Goal: Check status: Check status

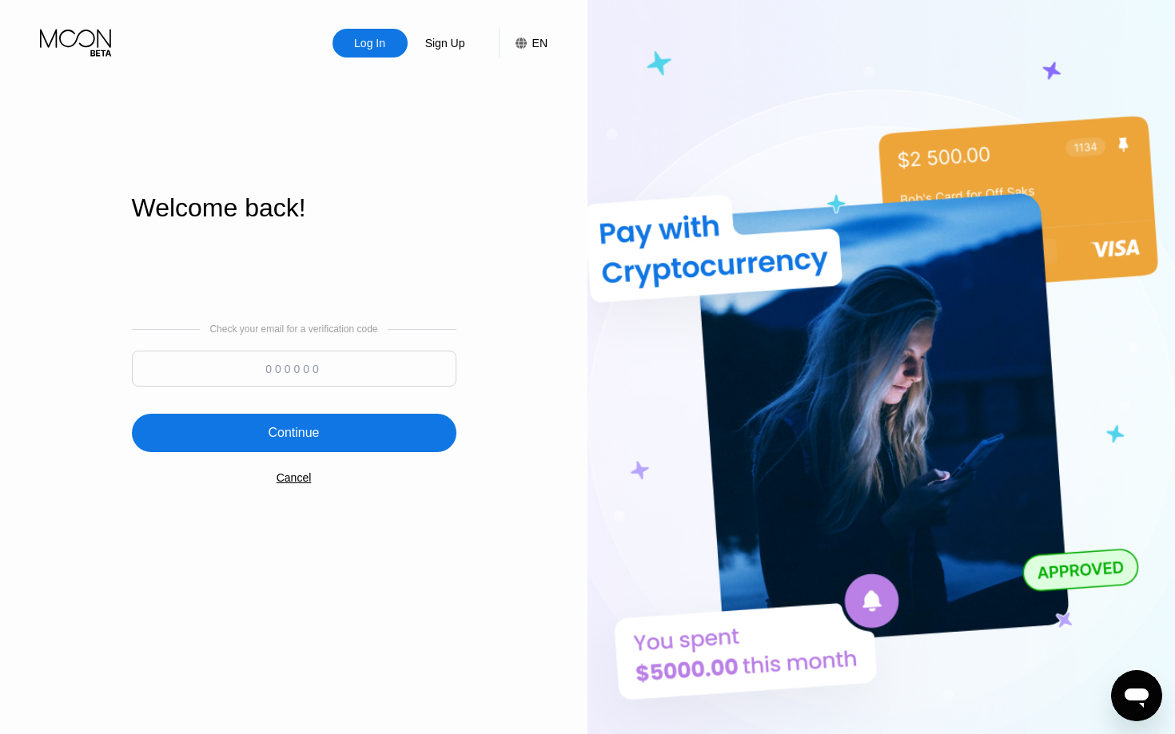
click at [352, 352] on input at bounding box center [294, 369] width 324 height 36
paste input "676430"
type input "676430"
click at [304, 434] on div "Continue" at bounding box center [293, 433] width 51 height 16
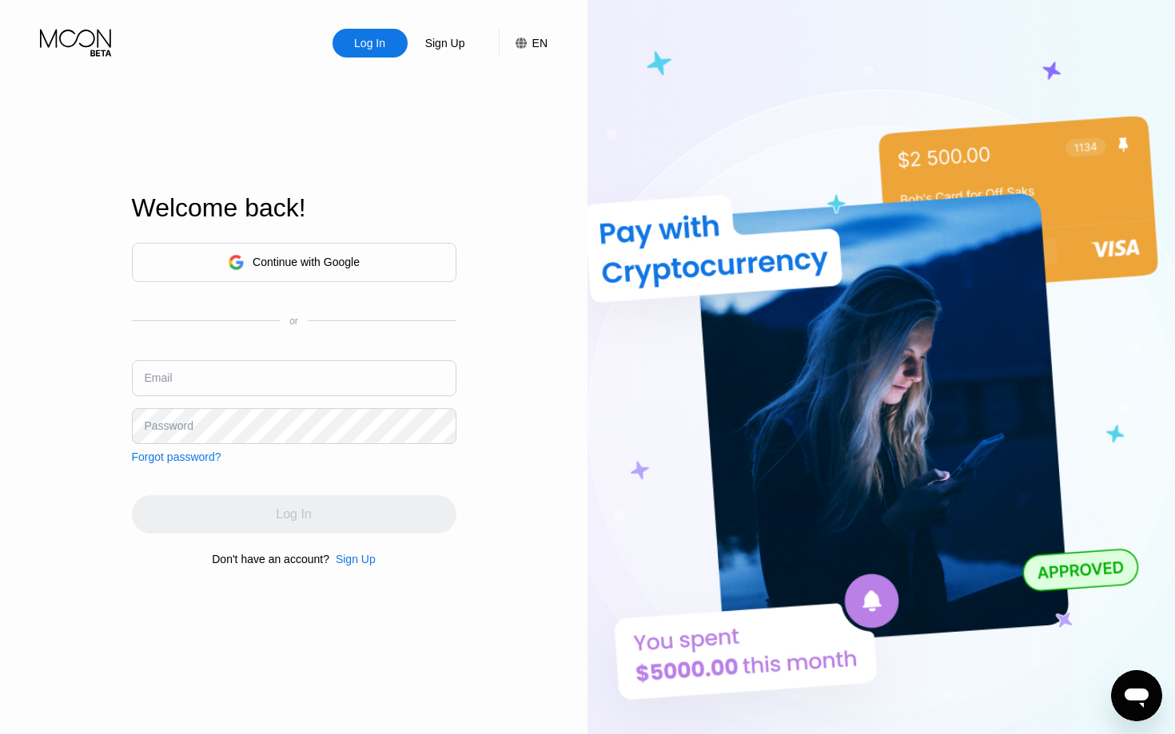
type input "[EMAIL_ADDRESS][DOMAIN_NAME]"
click at [339, 516] on div "Log In" at bounding box center [294, 514] width 324 height 38
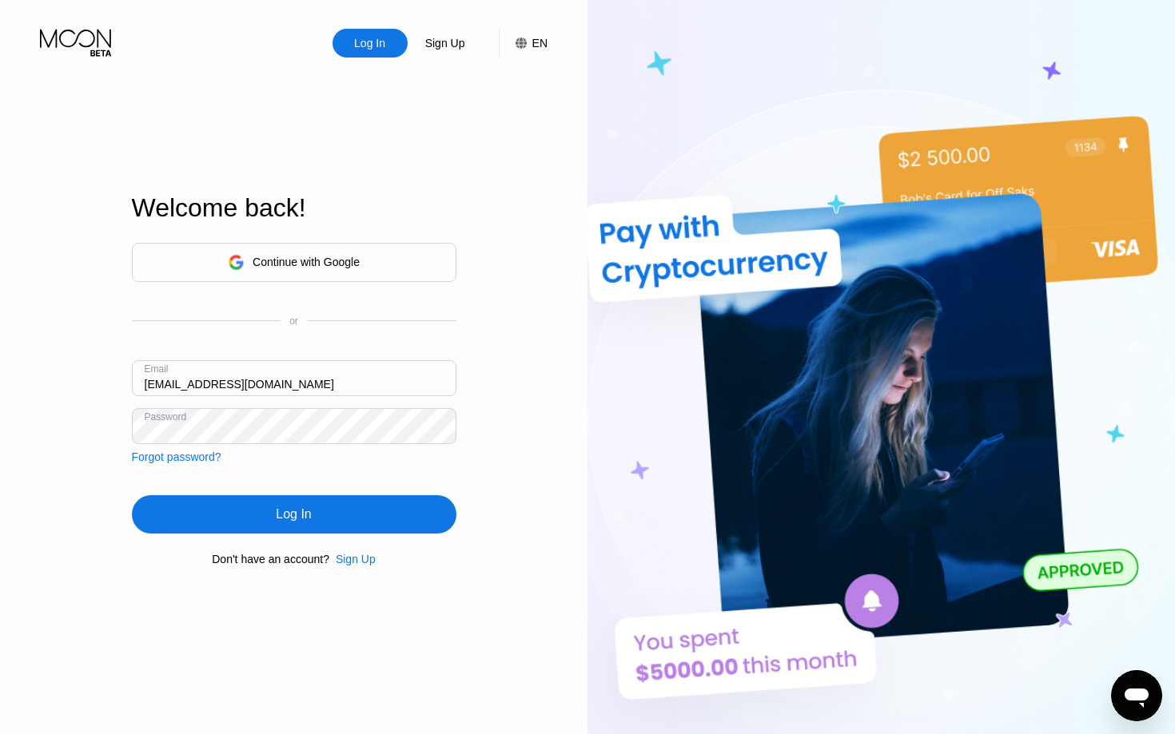
click at [339, 516] on div "Log In" at bounding box center [294, 514] width 324 height 38
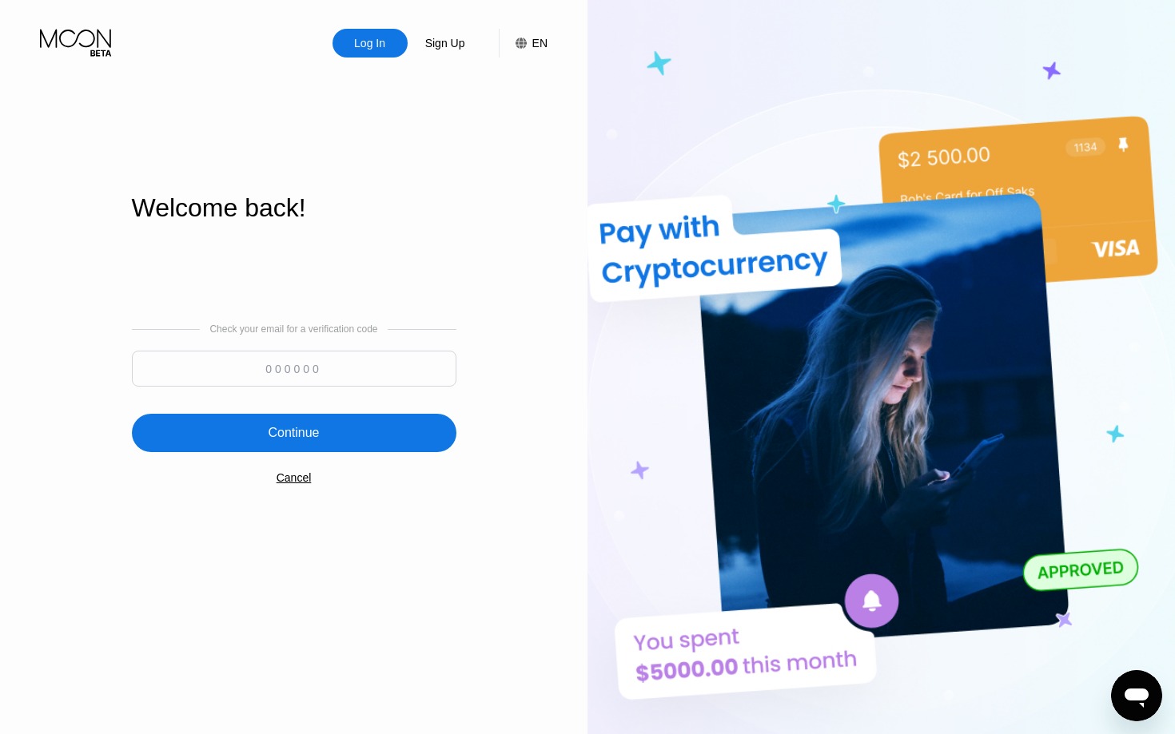
click at [303, 479] on div "Cancel" at bounding box center [293, 477] width 35 height 13
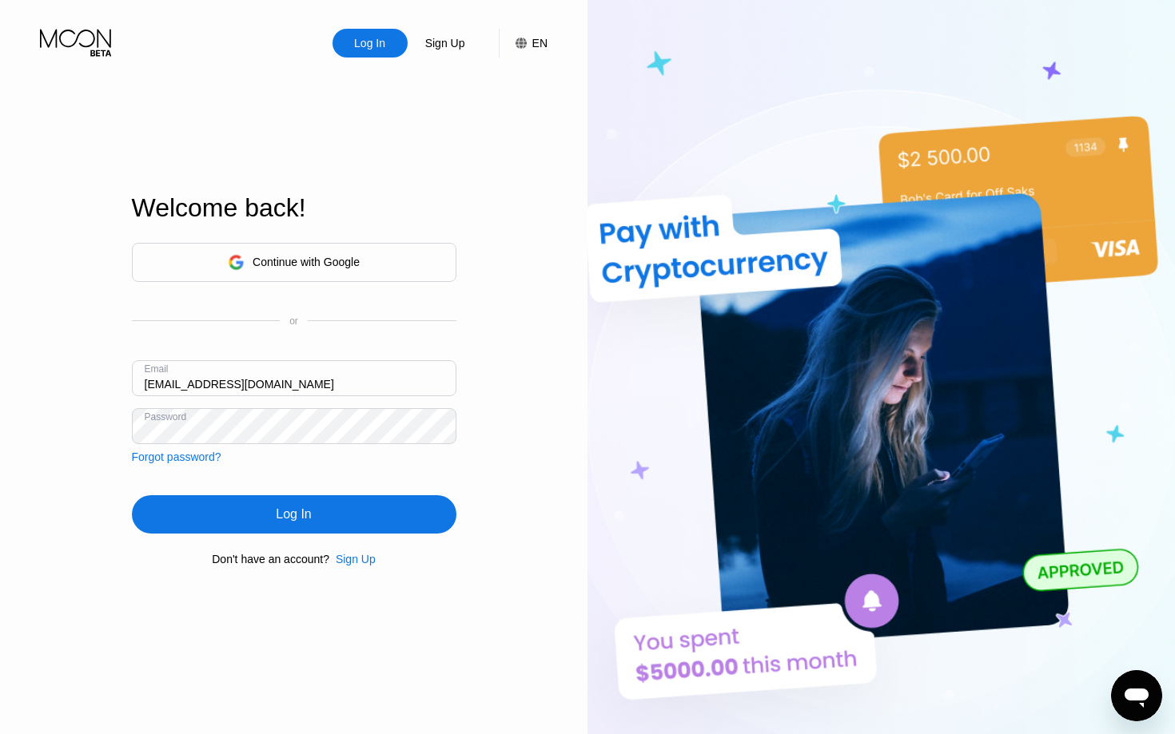
click at [264, 509] on div "Log In" at bounding box center [294, 514] width 324 height 38
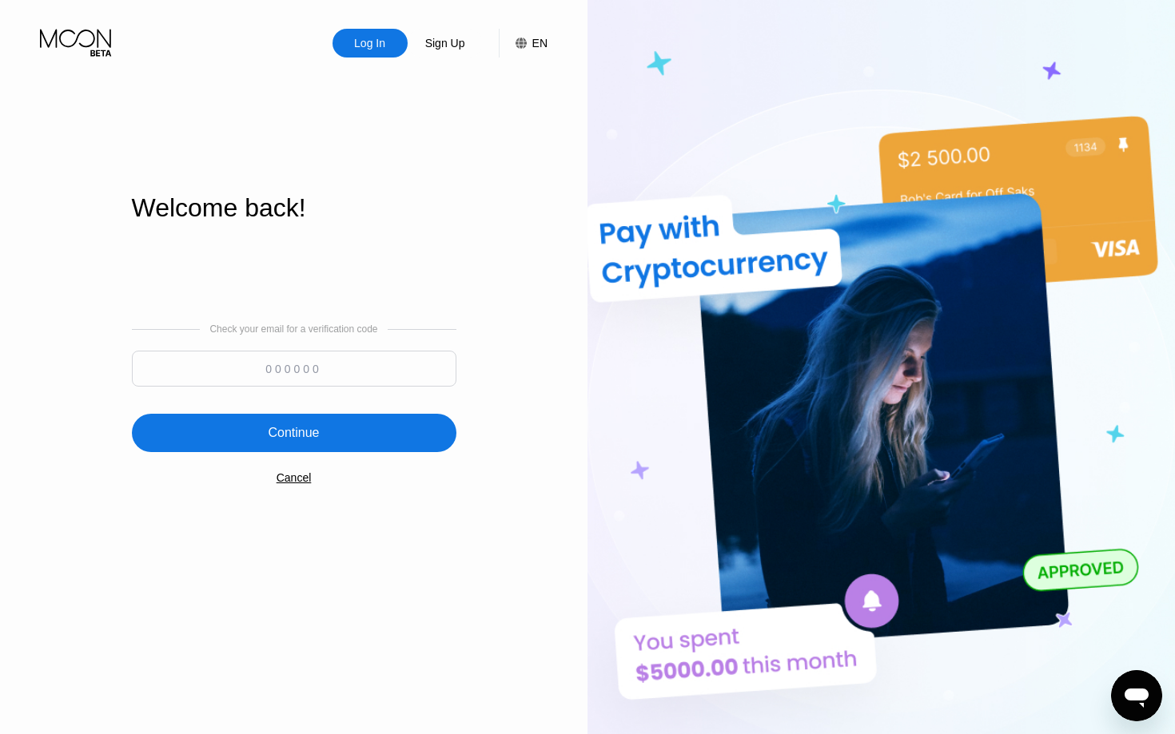
click at [1139, 686] on icon "Открыть окно обмена сообщениями" at bounding box center [1136, 696] width 29 height 29
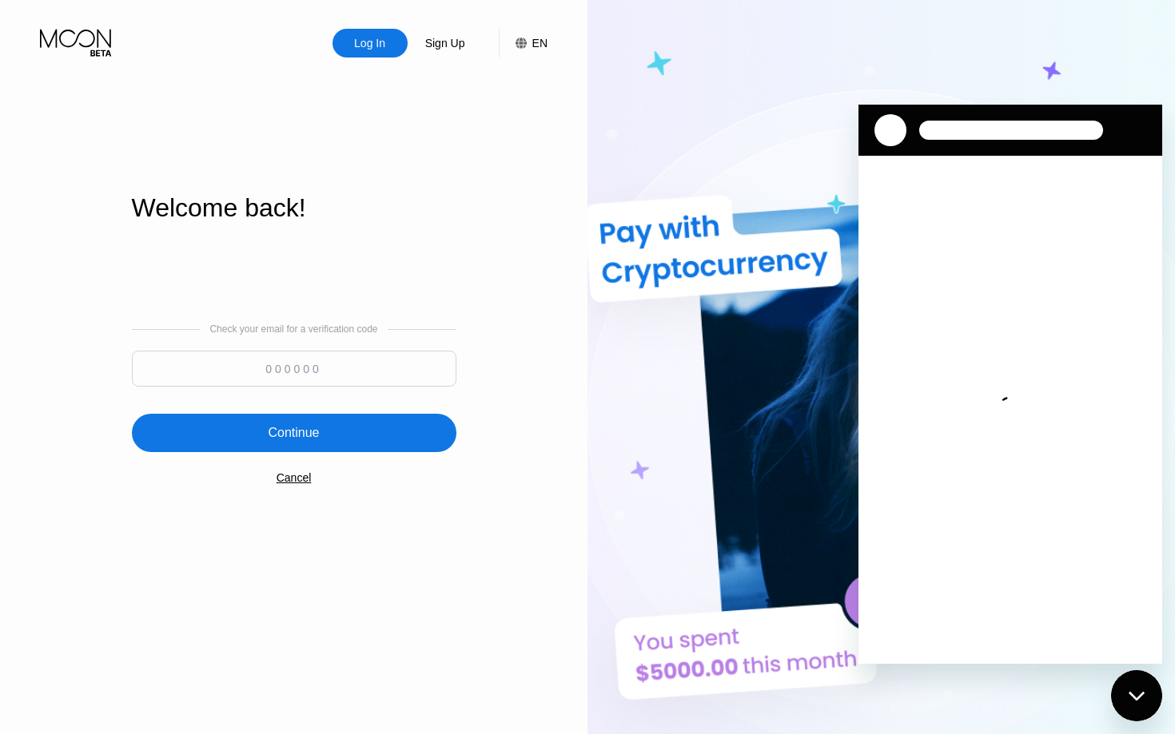
click at [1139, 686] on div "Закрыть окно обмена сообщениями" at bounding box center [1136, 696] width 48 height 48
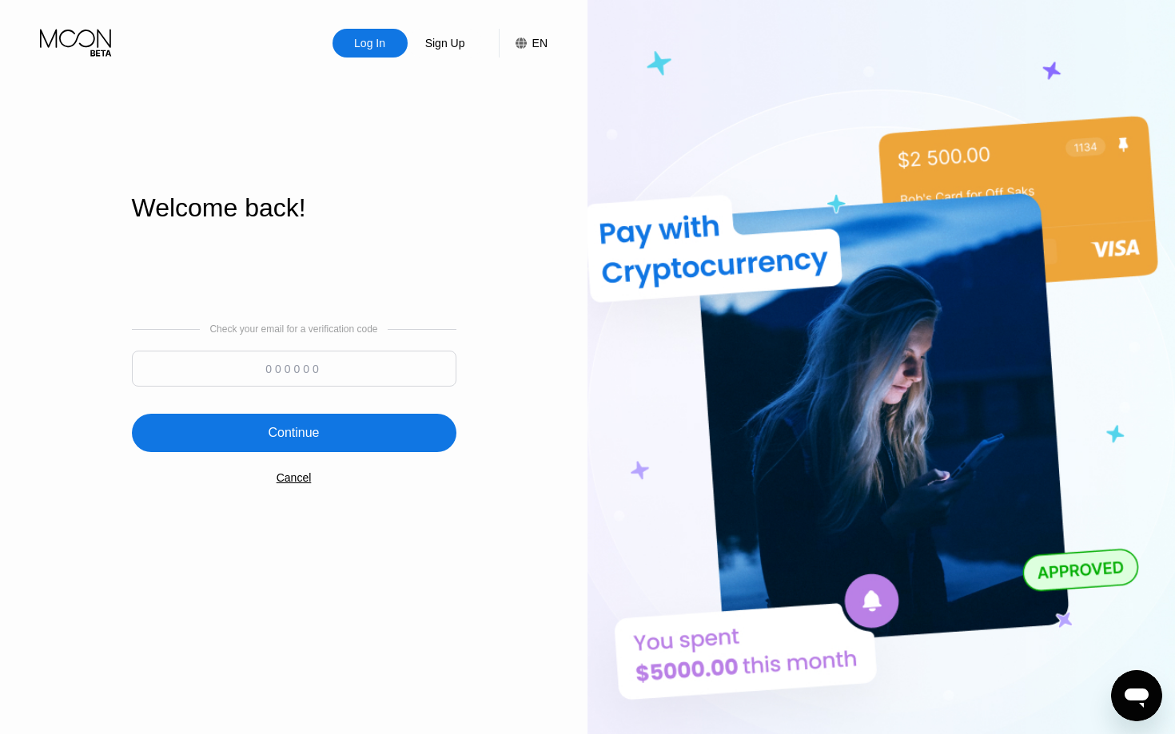
type textarea "x"
click at [302, 360] on input at bounding box center [294, 369] width 324 height 36
type input "676430"
click at [311, 438] on div "Continue" at bounding box center [293, 433] width 51 height 16
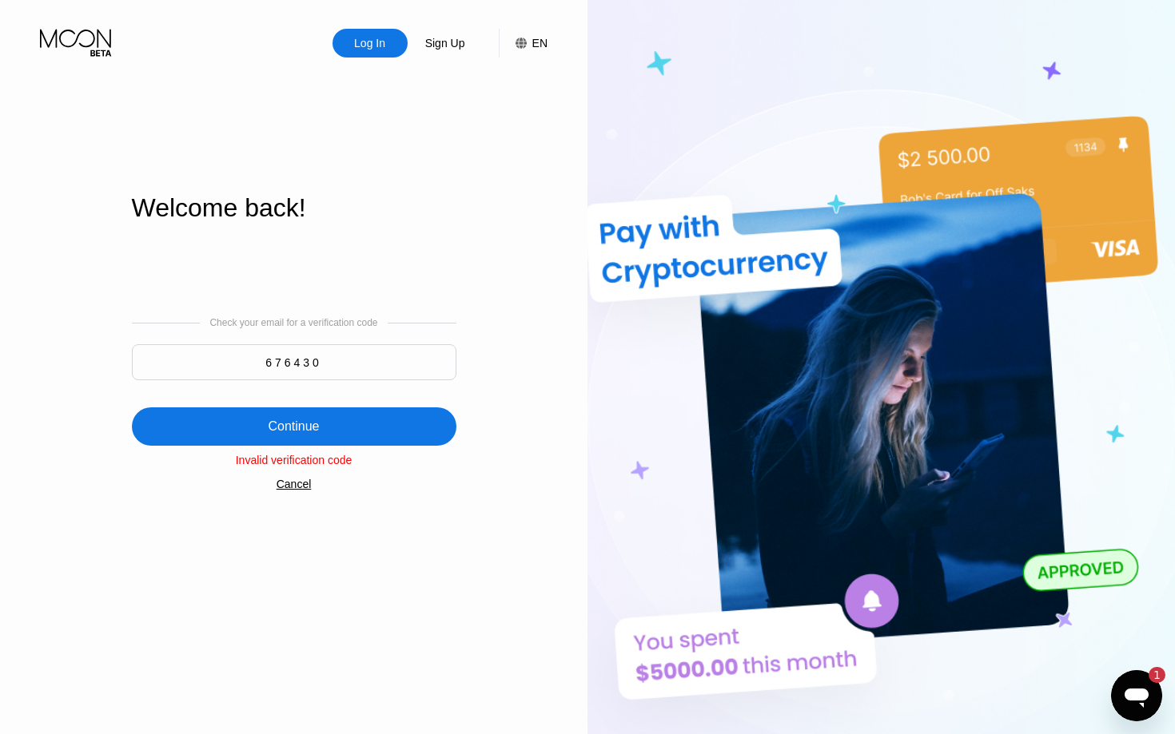
click at [304, 463] on div "Invalid verification code" at bounding box center [294, 460] width 324 height 13
click at [435, 519] on div "Check your email for a verification code 676430 Continue Invalid verification c…" at bounding box center [294, 404] width 324 height 324
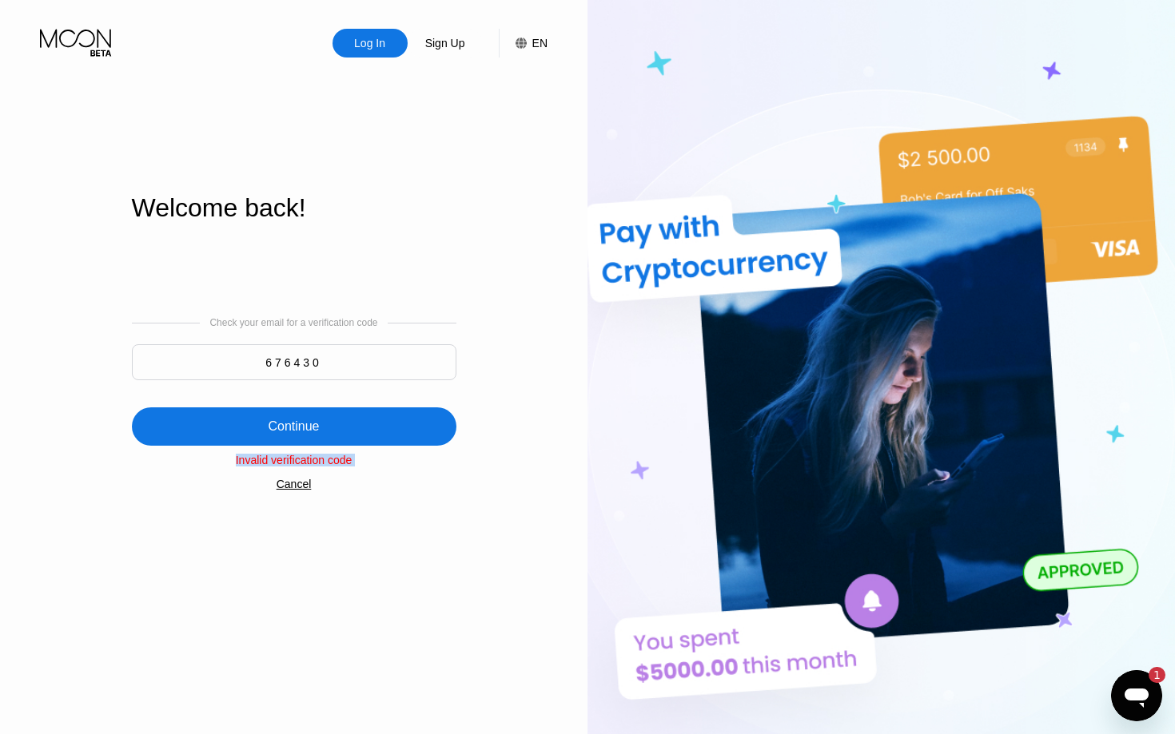
click at [343, 467] on div "Invalid verification code" at bounding box center [294, 460] width 324 height 13
click at [306, 355] on input "676430" at bounding box center [294, 362] width 324 height 36
type textarea "x"
click at [306, 355] on input "676430" at bounding box center [294, 362] width 324 height 36
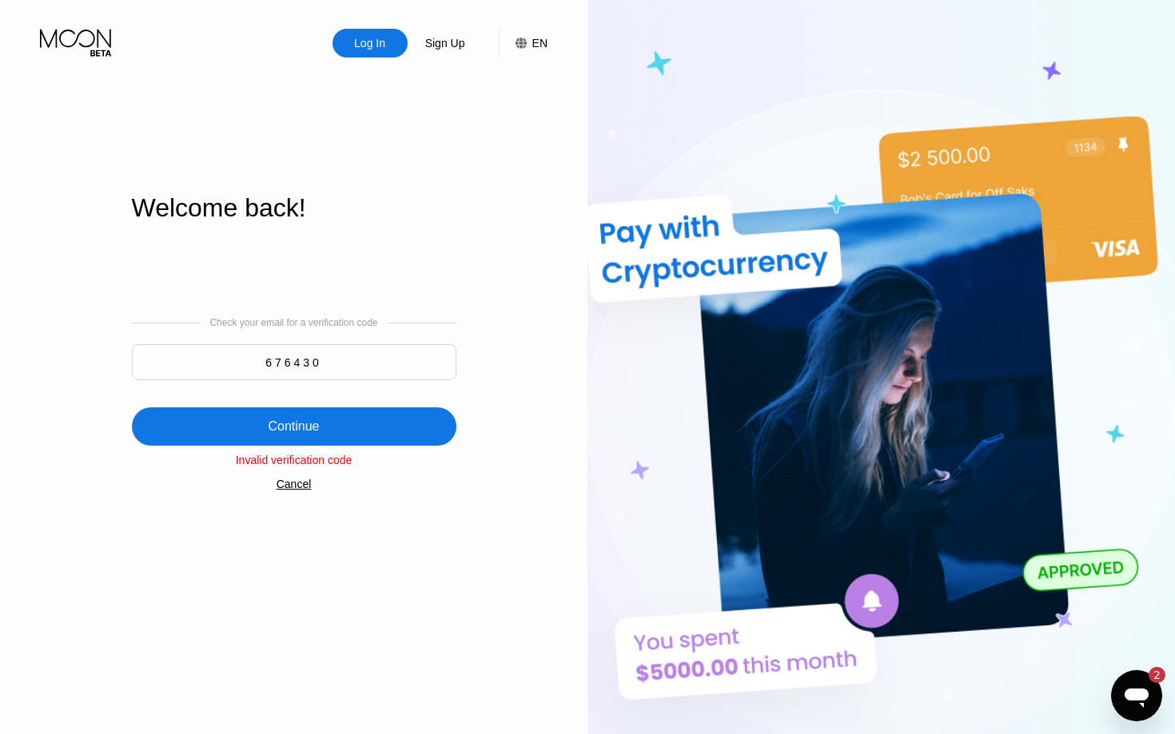
click at [304, 358] on input "676430" at bounding box center [294, 362] width 324 height 36
type textarea "x"
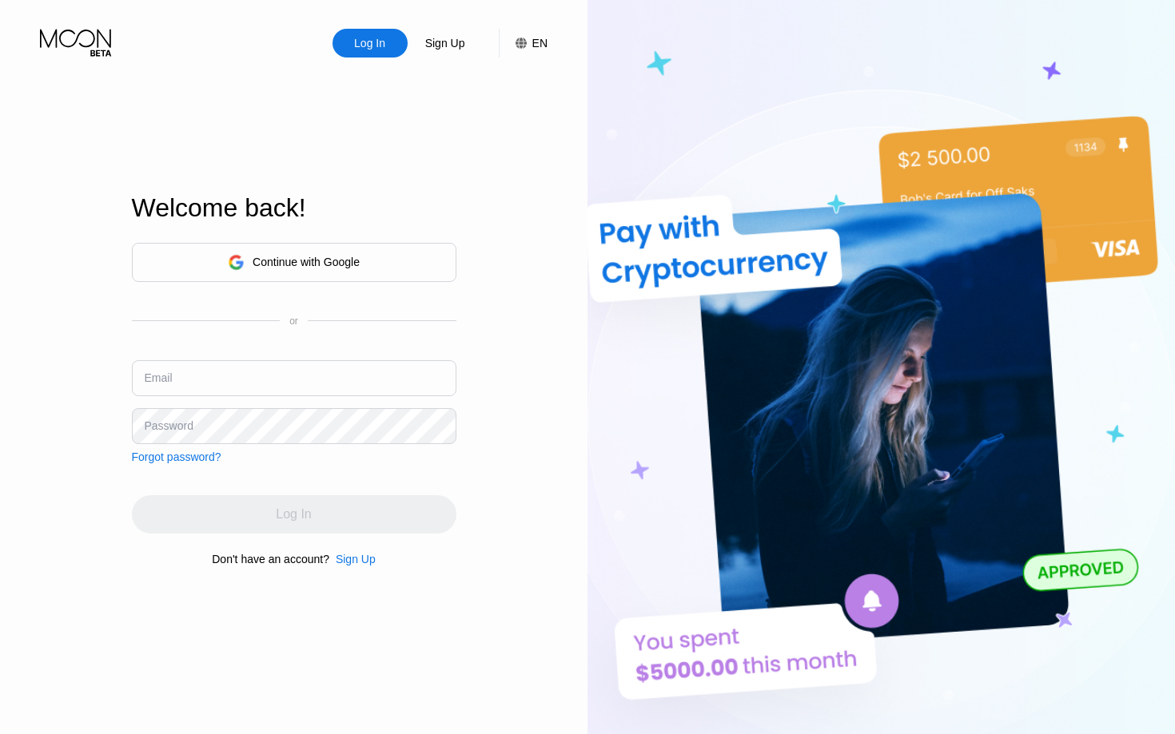
type input "[EMAIL_ADDRESS][DOMAIN_NAME]"
click at [448, 196] on div "Welcome back!" at bounding box center [294, 208] width 324 height 30
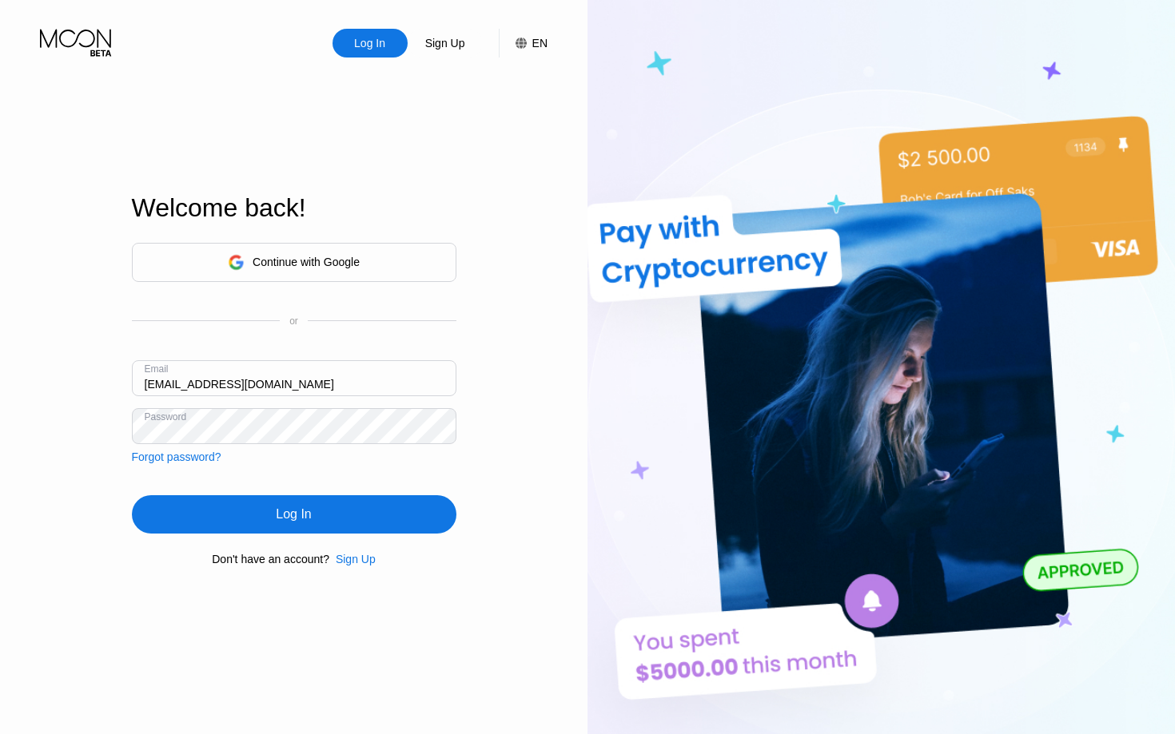
click at [324, 507] on div "Log In" at bounding box center [294, 514] width 324 height 38
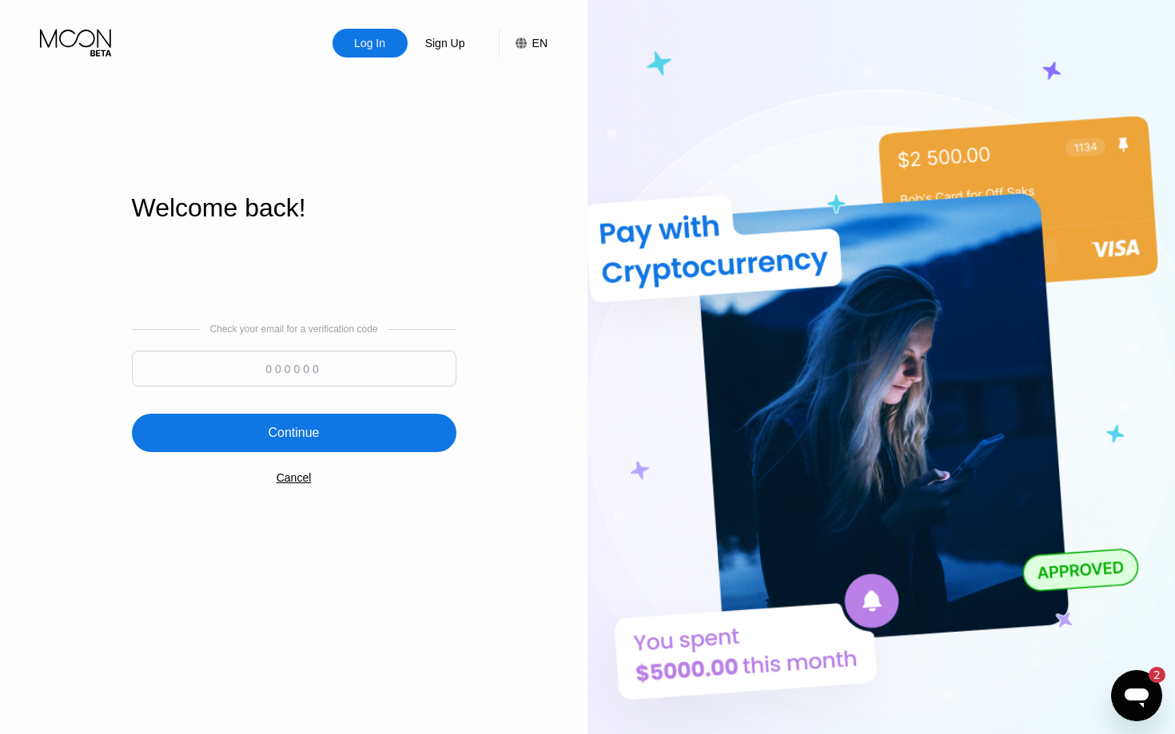
click at [334, 360] on input at bounding box center [294, 369] width 324 height 36
paste input "421436"
type input "421436"
click at [290, 426] on div "Continue" at bounding box center [293, 433] width 51 height 16
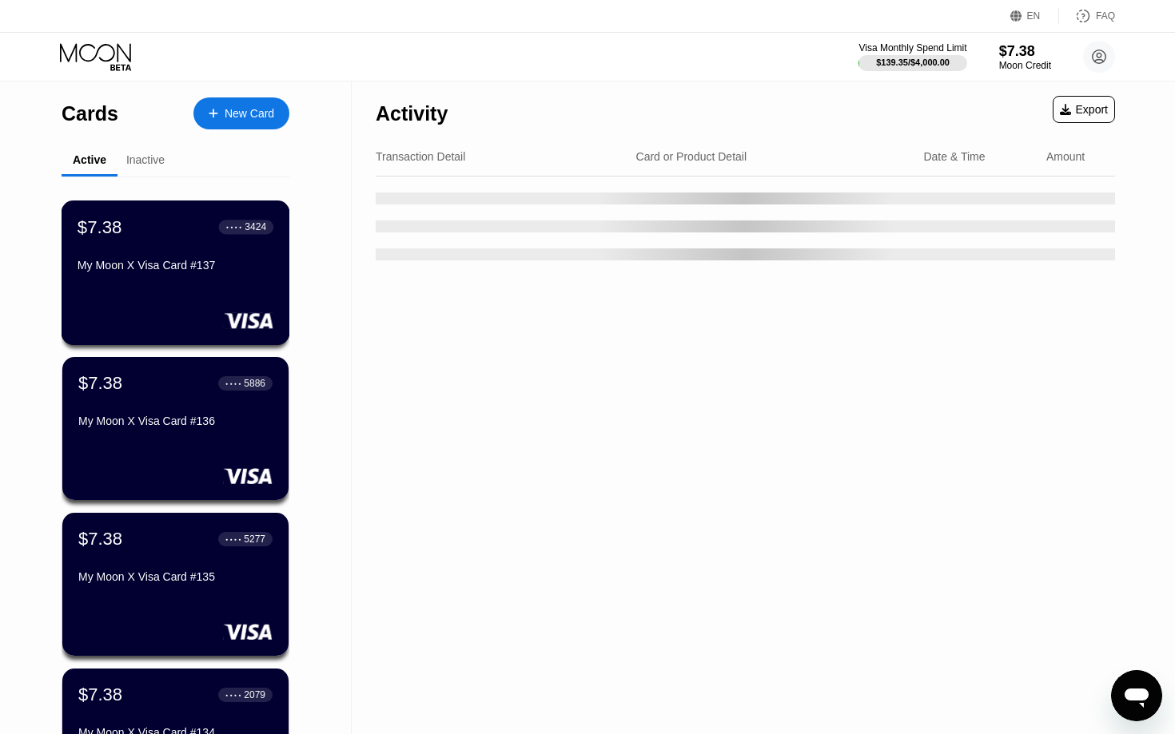
click at [216, 288] on div "$7.38 ● ● ● ● 3424 My Moon X Visa Card #137" at bounding box center [176, 273] width 229 height 145
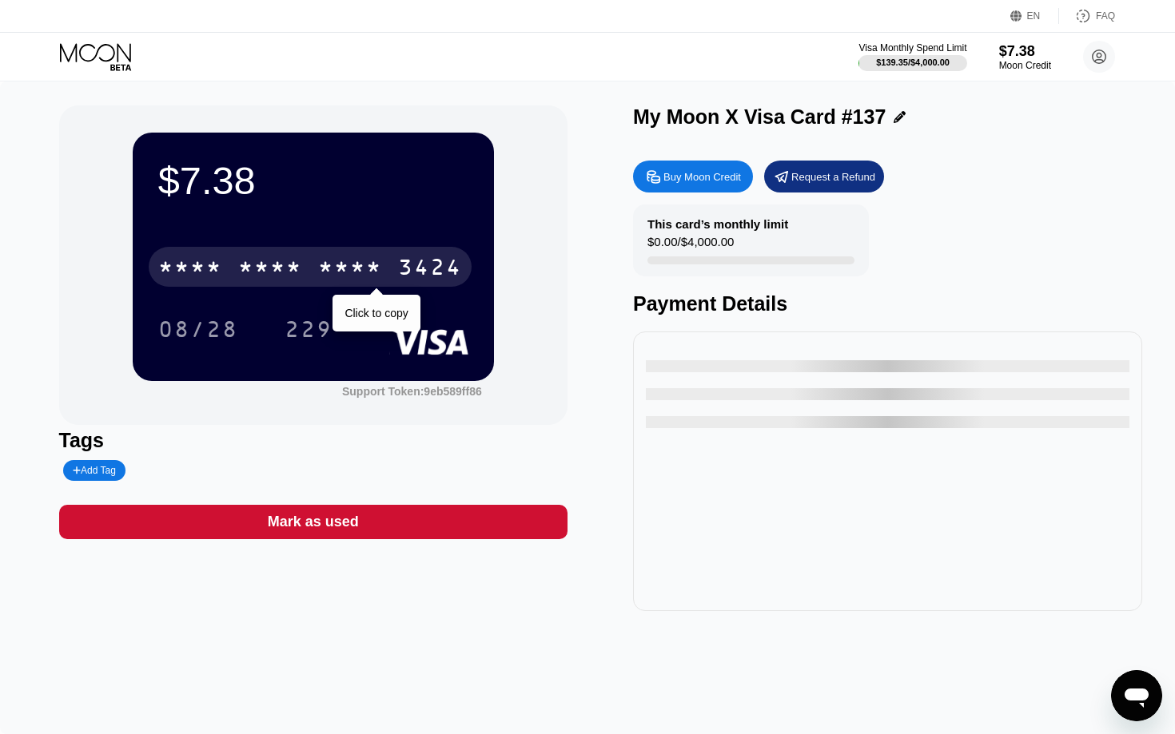
click at [311, 270] on div "* * * * * * * * * * * * 3424" at bounding box center [310, 267] width 323 height 40
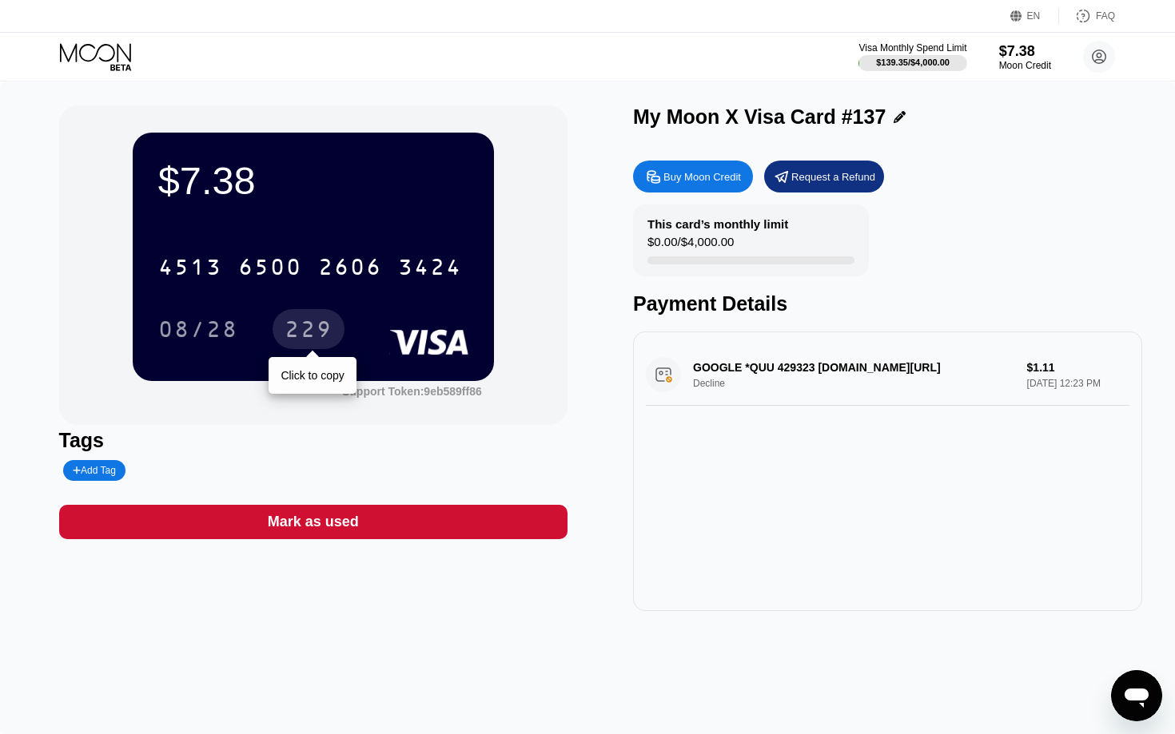
click at [306, 330] on div "229" at bounding box center [308, 332] width 48 height 26
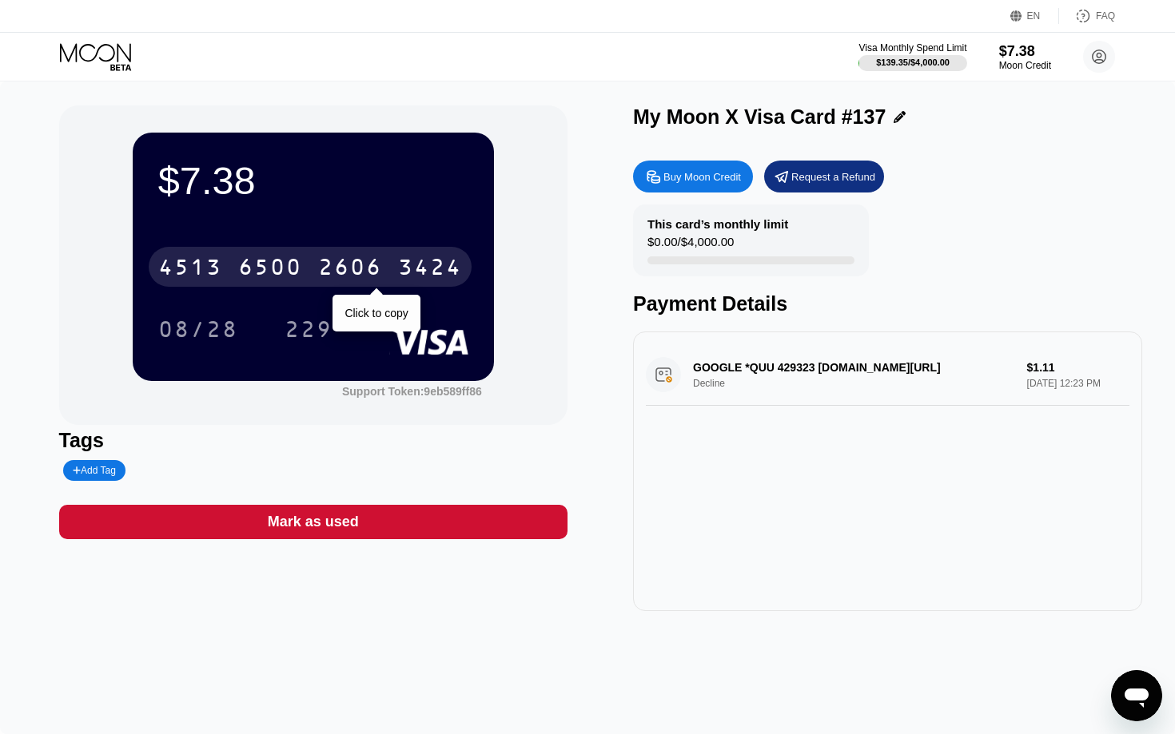
click at [342, 268] on div "2606" at bounding box center [350, 269] width 64 height 26
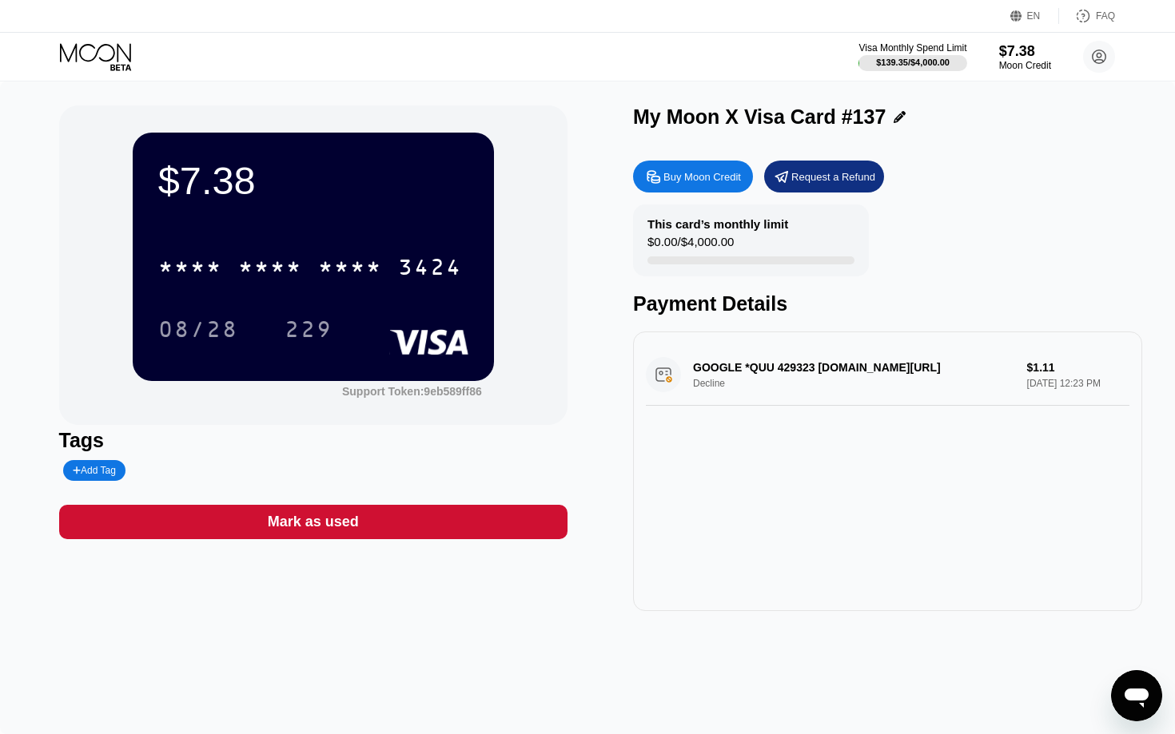
click at [353, 350] on div "$7.38 * * * * * * * * * * * * 3424 08/28 229" at bounding box center [313, 257] width 361 height 248
click at [289, 317] on div "229" at bounding box center [308, 329] width 72 height 40
click at [93, 53] on icon at bounding box center [97, 57] width 74 height 28
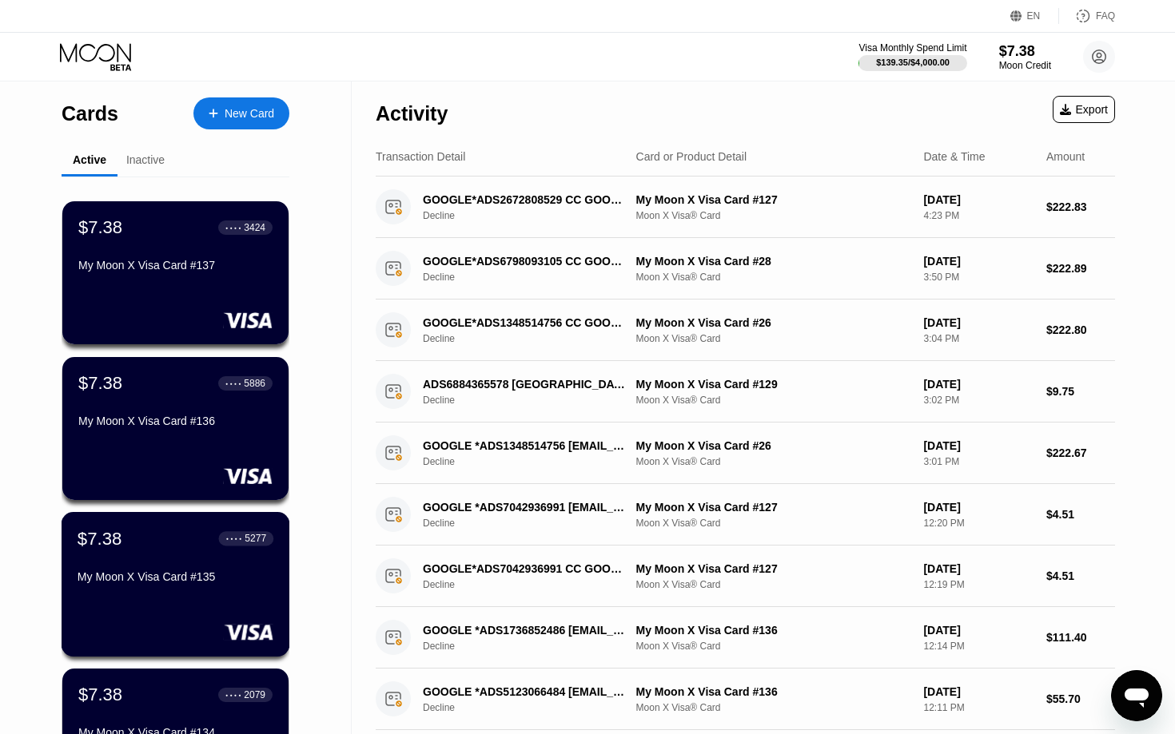
click at [240, 552] on div "$7.38 ● ● ● ● 5277 My Moon X Visa Card #135" at bounding box center [176, 559] width 196 height 62
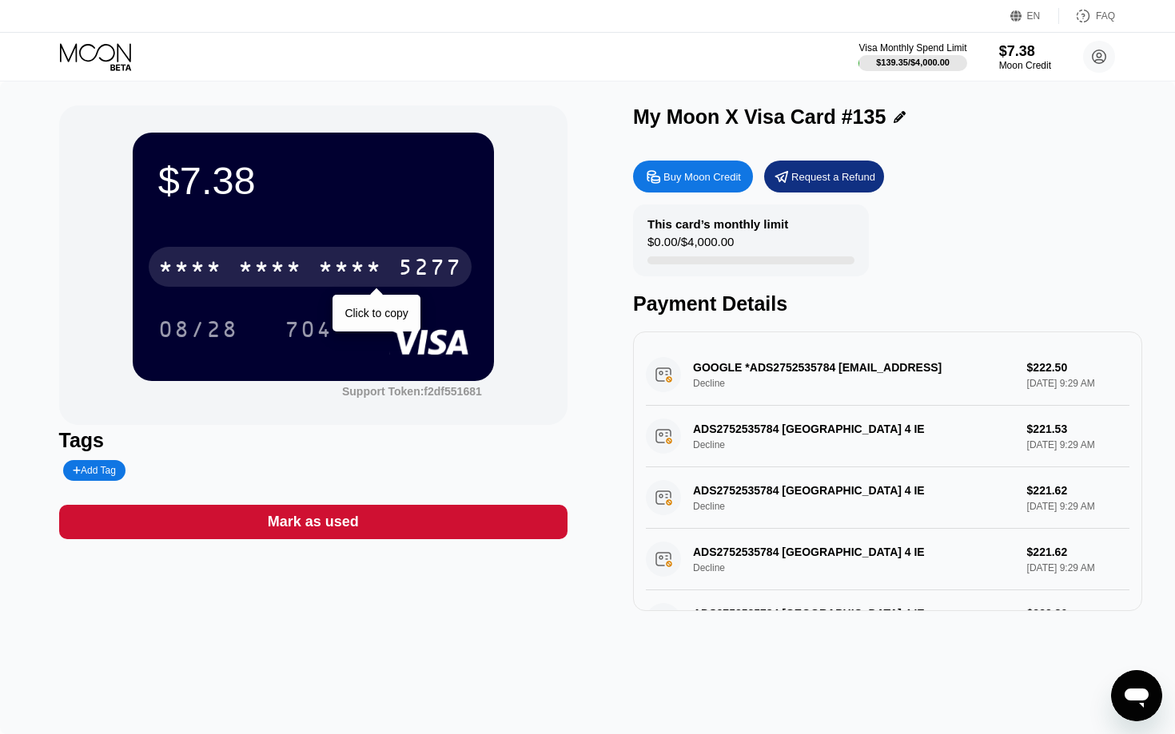
click at [348, 273] on div "* * * *" at bounding box center [350, 269] width 64 height 26
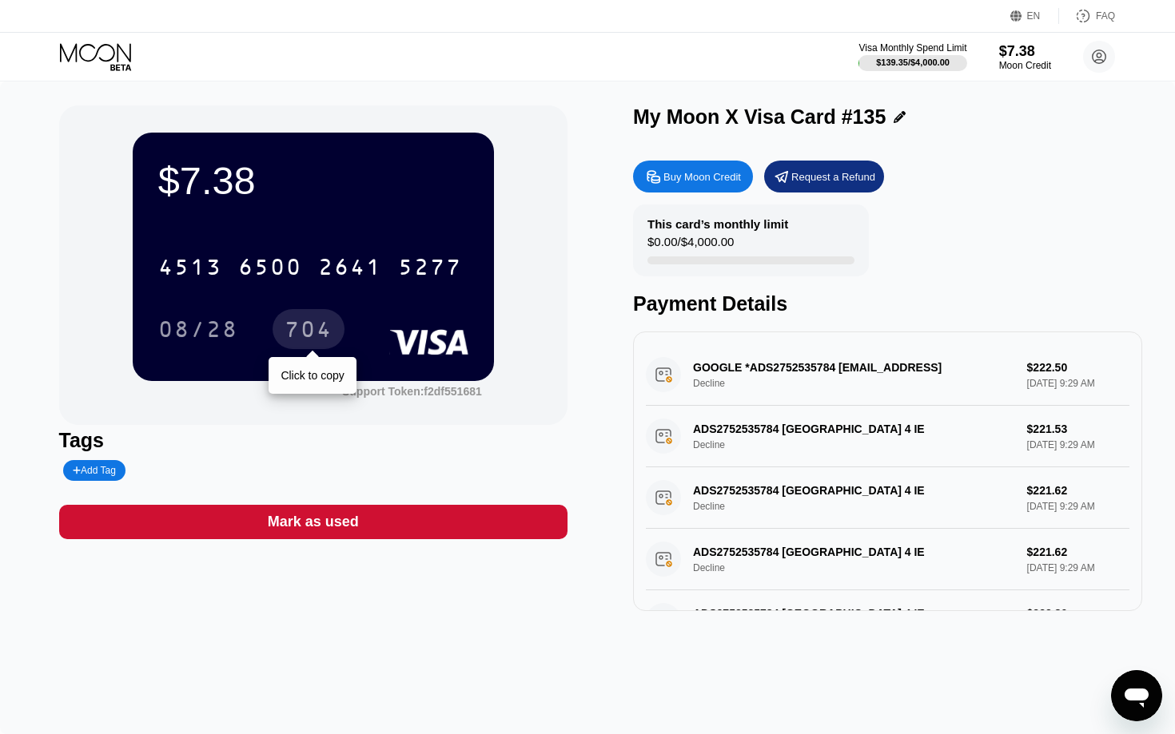
click at [333, 335] on div "704" at bounding box center [308, 329] width 72 height 40
click at [94, 46] on icon at bounding box center [97, 57] width 74 height 28
